Goal: Task Accomplishment & Management: Use online tool/utility

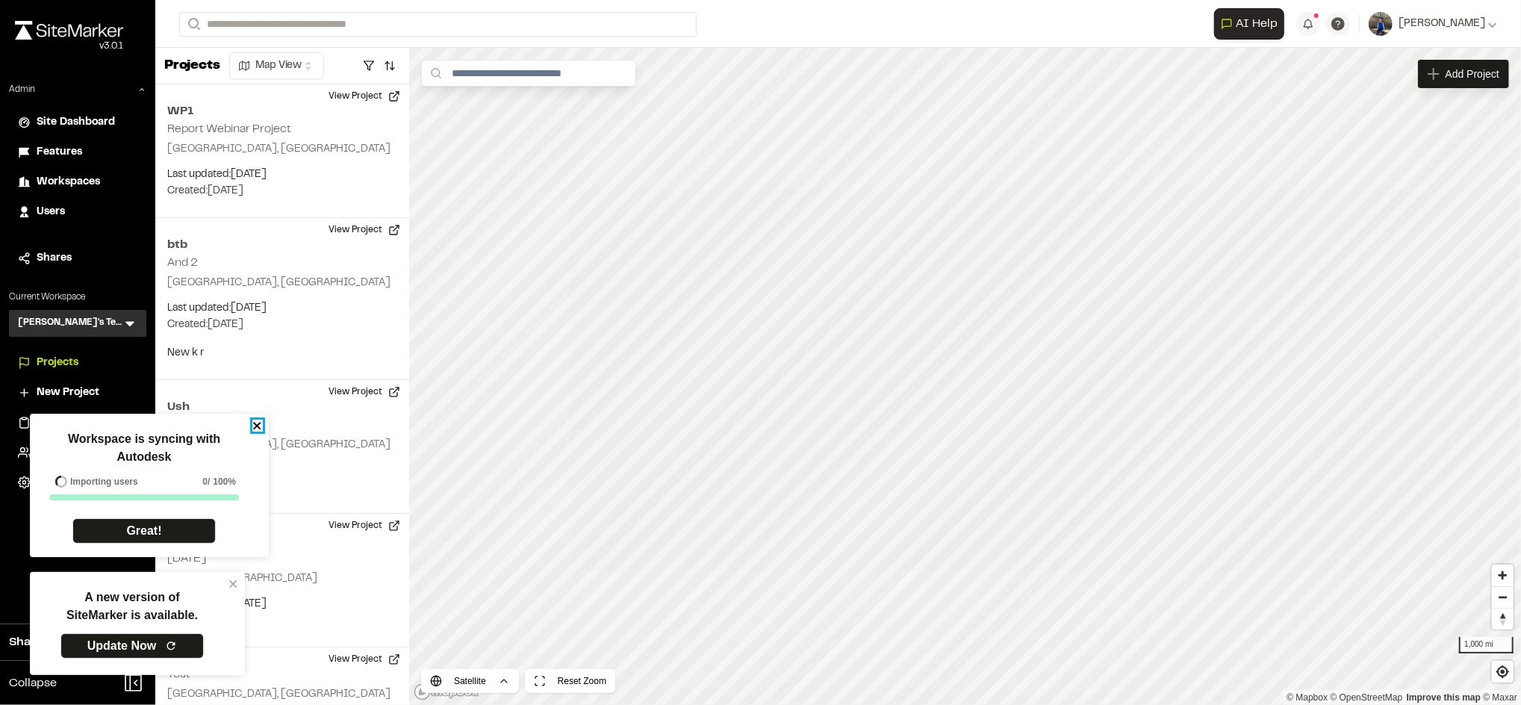
click at [253, 422] on icon "close" at bounding box center [257, 426] width 10 height 12
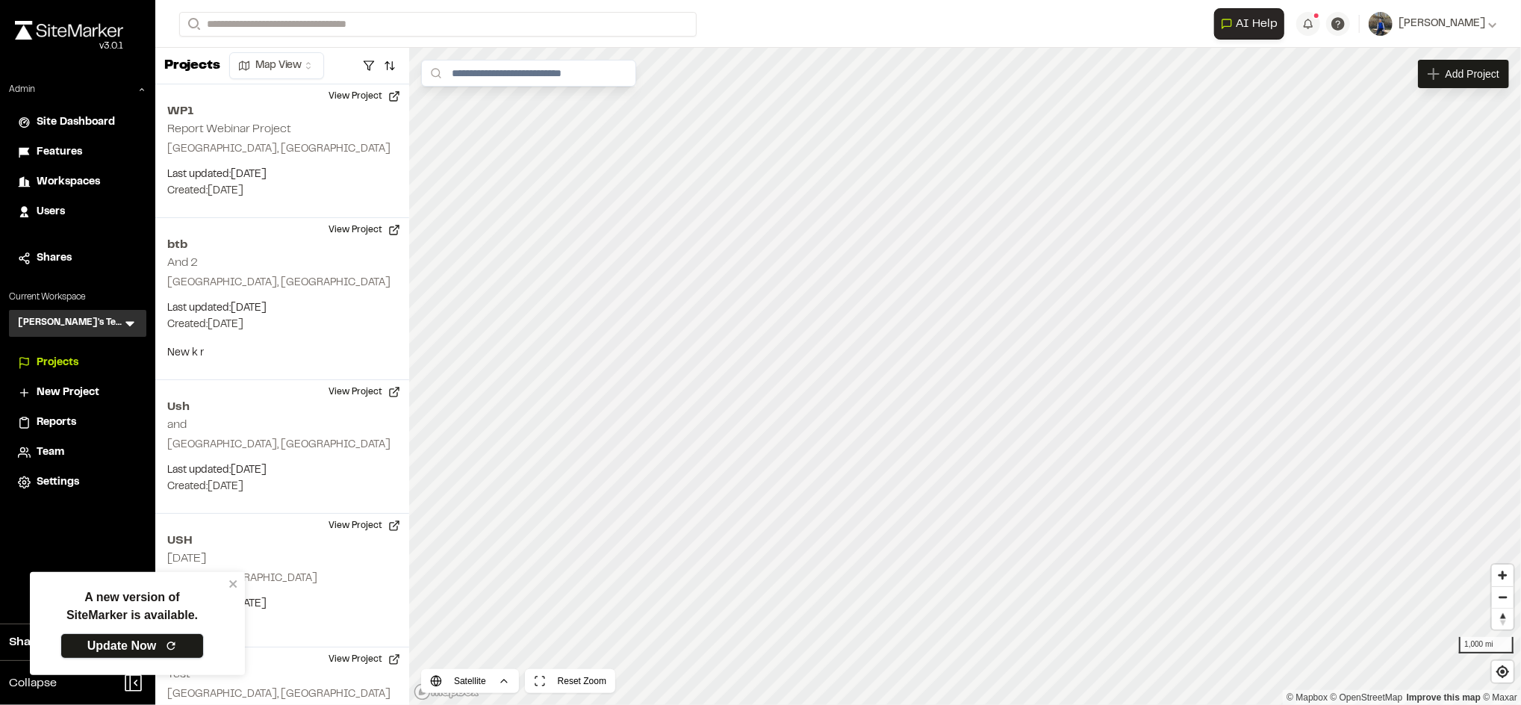
click at [172, 639] on link "Update Now" at bounding box center [131, 645] width 143 height 25
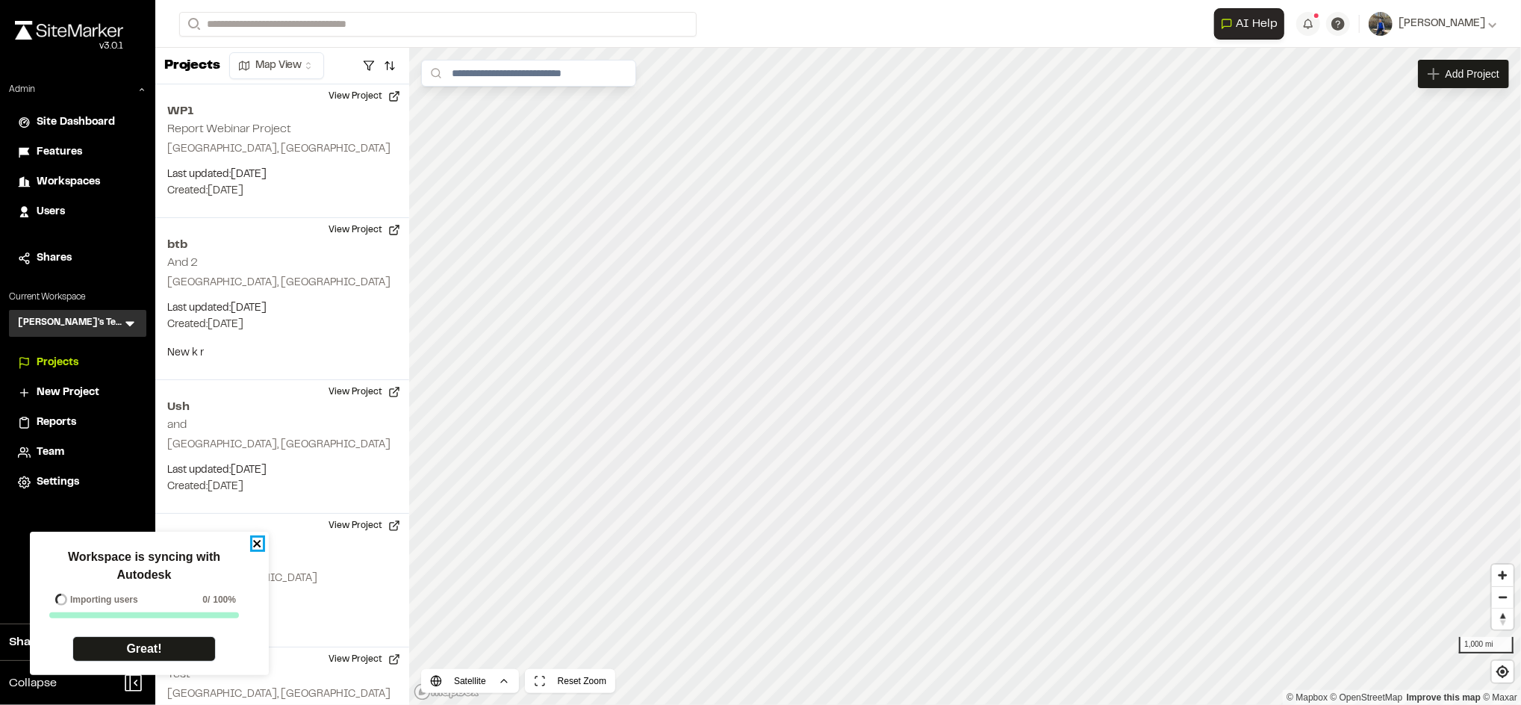
click at [259, 541] on icon "close" at bounding box center [256, 543] width 7 height 7
